Goal: Information Seeking & Learning: Learn about a topic

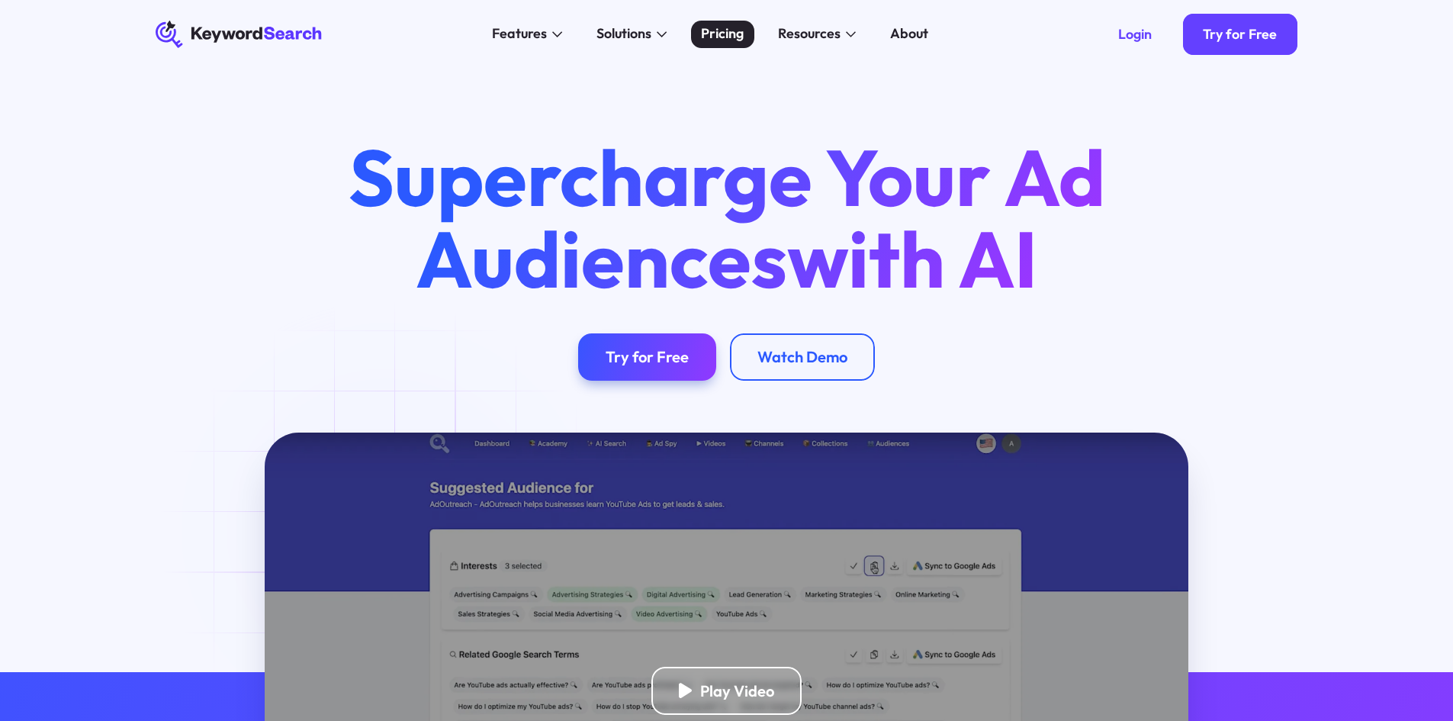
click at [736, 28] on div "Pricing" at bounding box center [722, 34] width 43 height 21
